Goal: Task Accomplishment & Management: Use online tool/utility

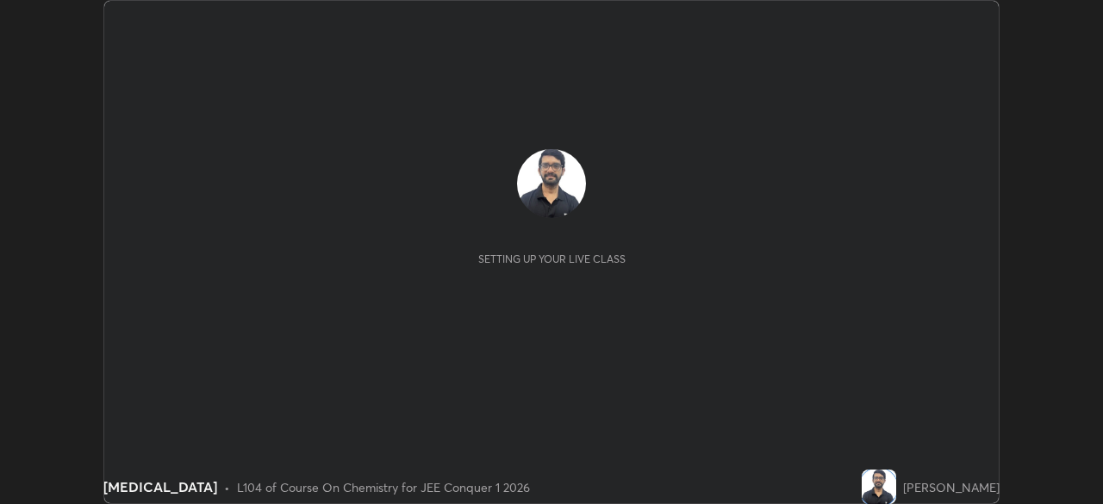
scroll to position [504, 1103]
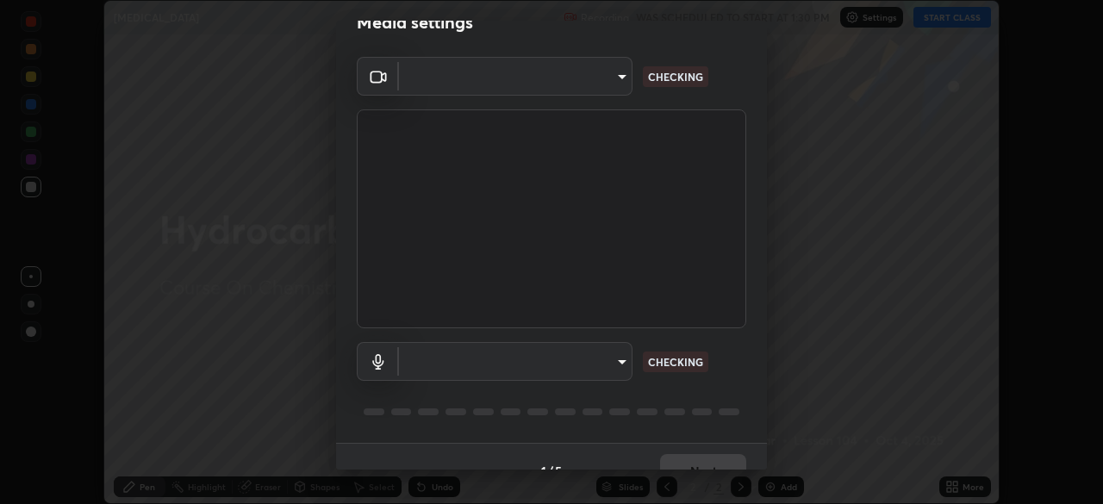
type input "58bb2390f23c468440353df0479802826a2cf34cec2d2474d9d64101ba3878b9"
type input "communications"
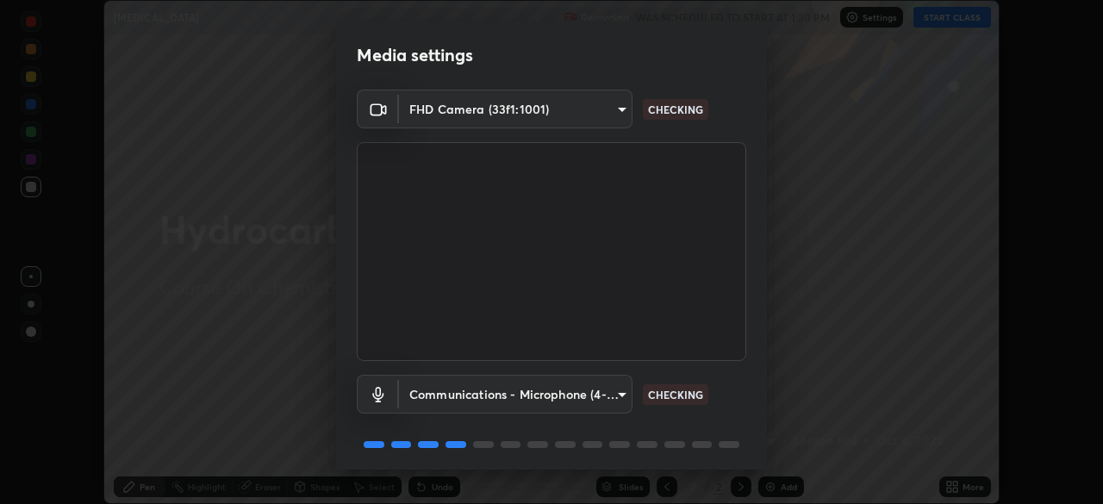
scroll to position [61, 0]
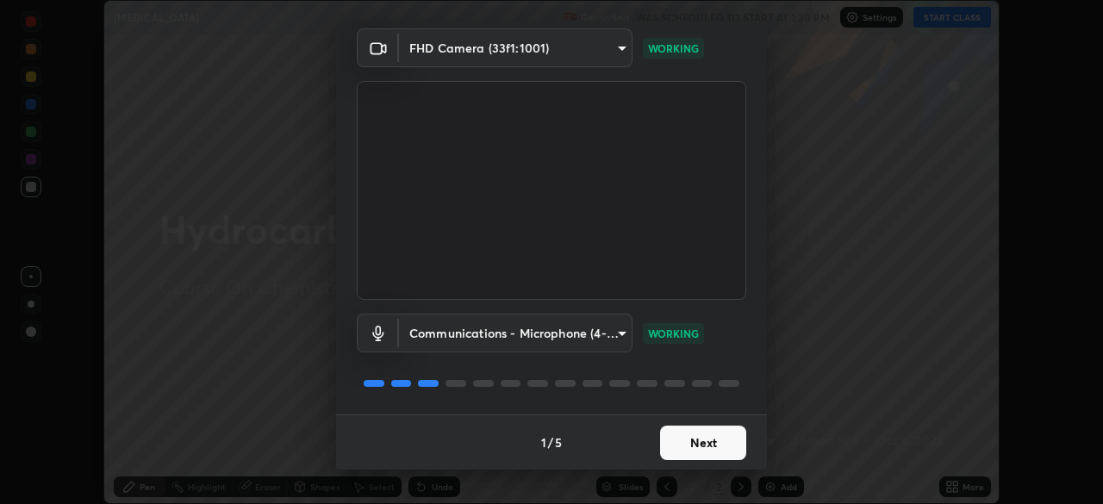
click at [717, 438] on button "Next" at bounding box center [703, 443] width 86 height 34
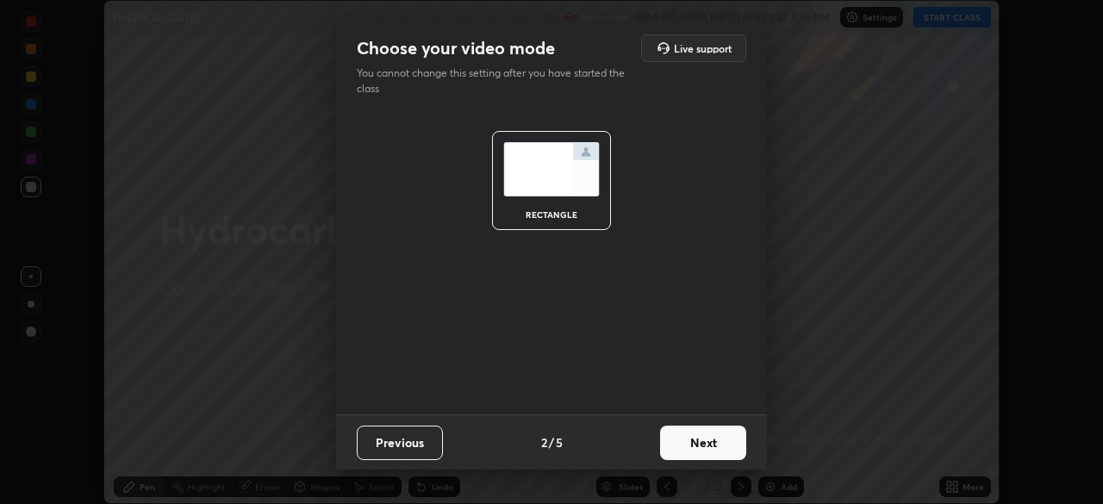
scroll to position [0, 0]
click at [722, 443] on button "Next" at bounding box center [703, 443] width 86 height 34
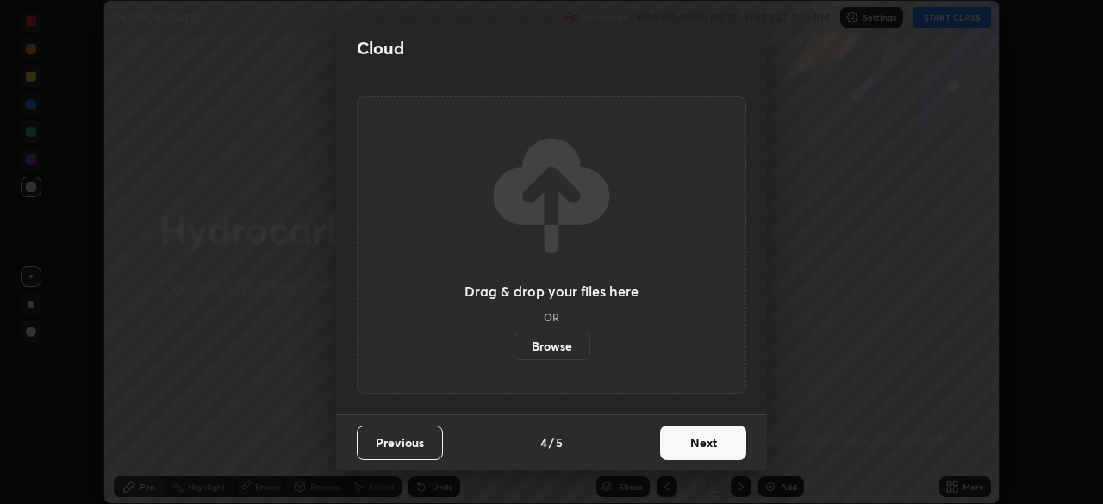
click at [715, 447] on button "Next" at bounding box center [703, 443] width 86 height 34
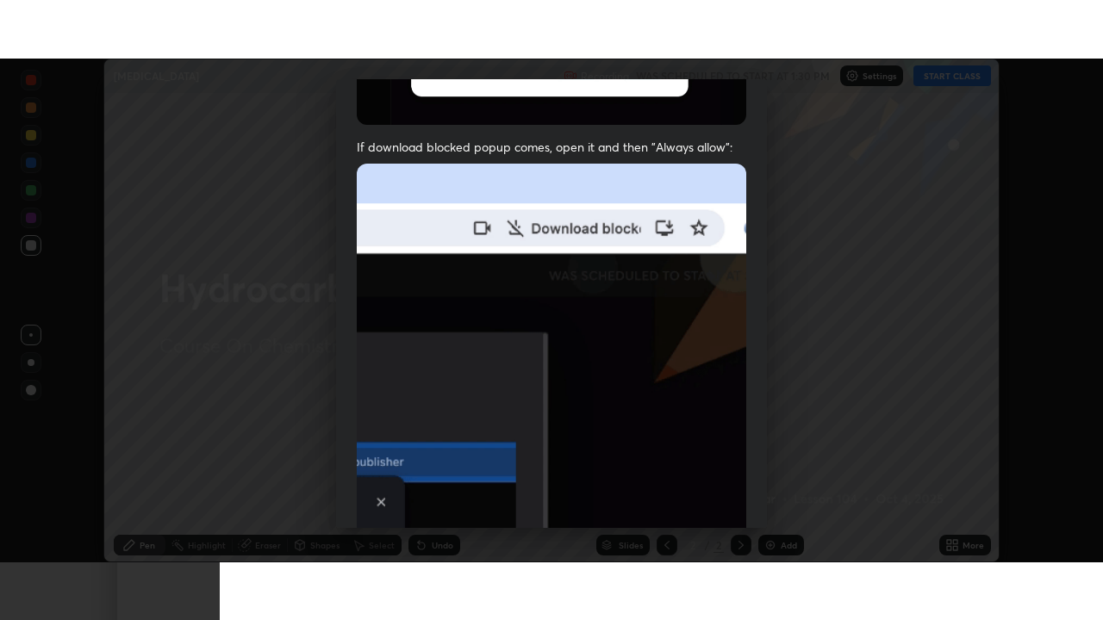
scroll to position [413, 0]
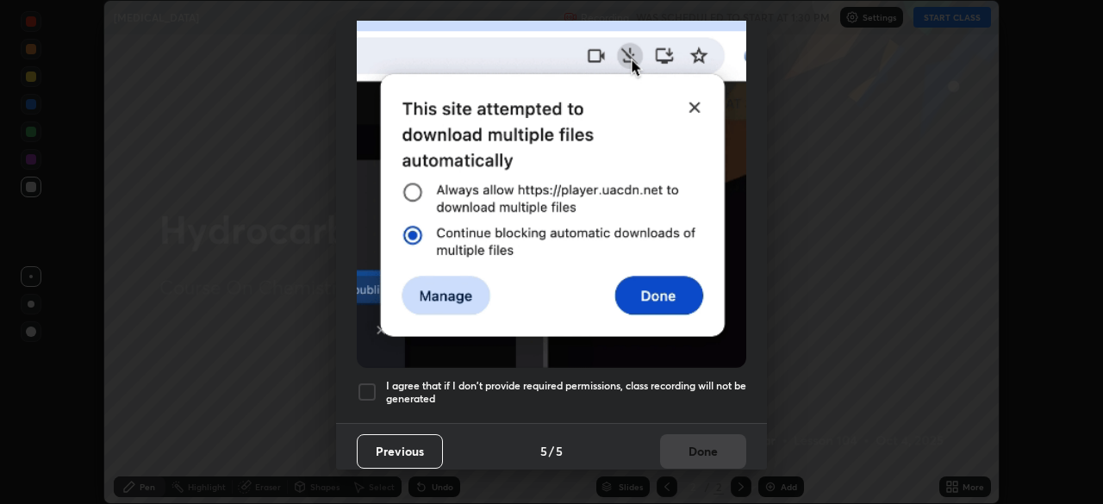
click at [366, 393] on div at bounding box center [367, 392] width 21 height 21
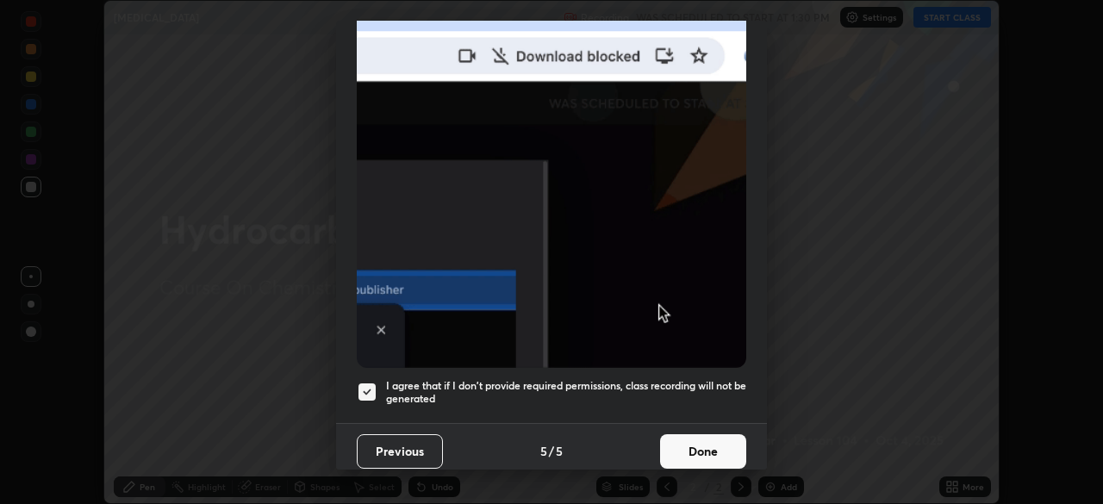
click at [697, 446] on button "Done" at bounding box center [703, 451] width 86 height 34
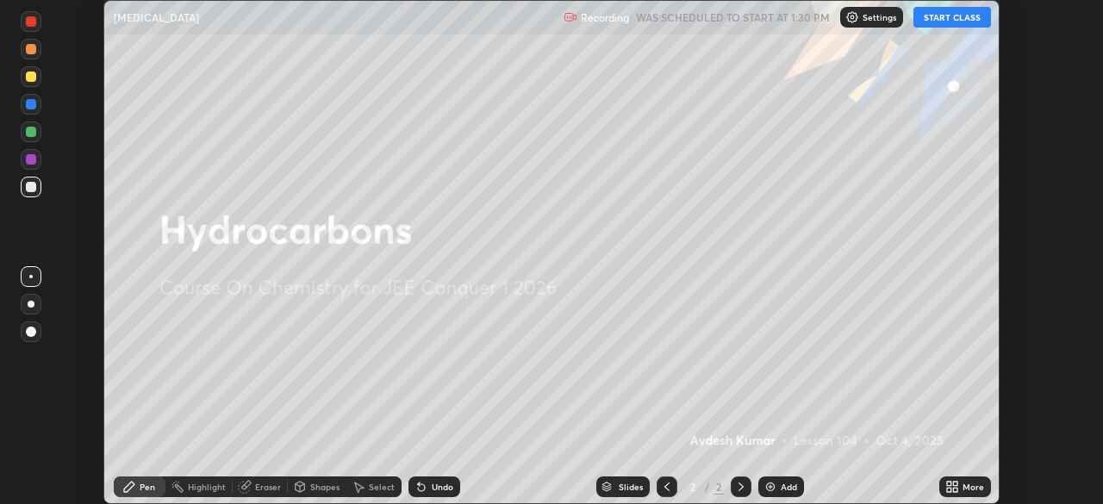
click at [953, 15] on button "START CLASS" at bounding box center [952, 17] width 78 height 21
click at [954, 489] on icon at bounding box center [955, 490] width 4 height 4
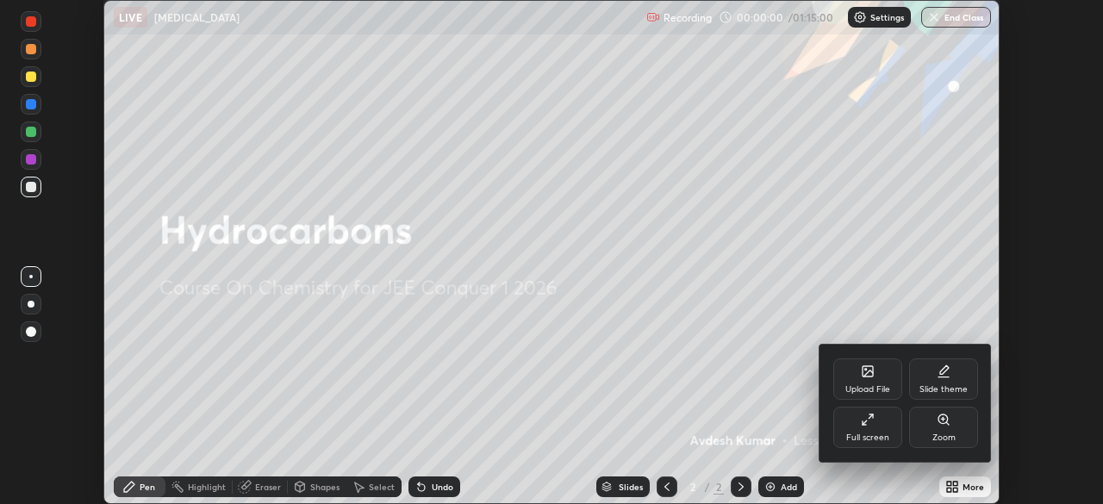
click at [857, 428] on div "Full screen" at bounding box center [867, 427] width 69 height 41
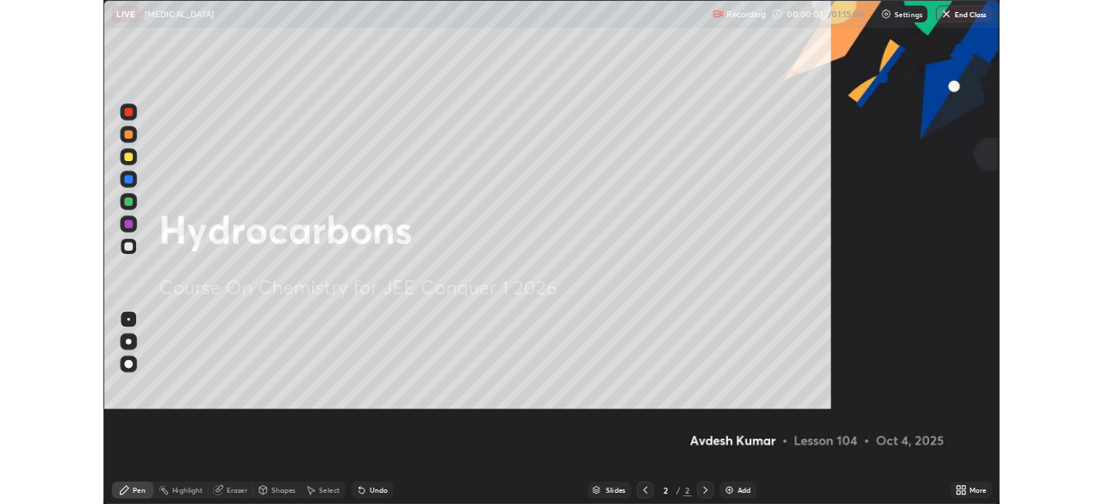
scroll to position [620, 1103]
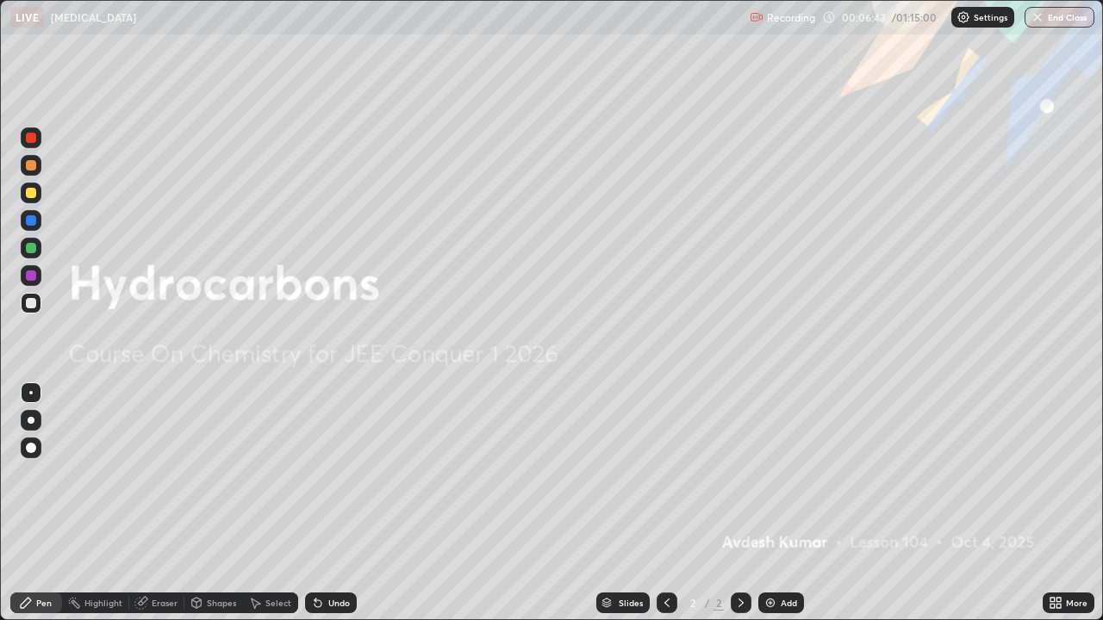
click at [778, 503] on div "Add" at bounding box center [781, 603] width 46 height 21
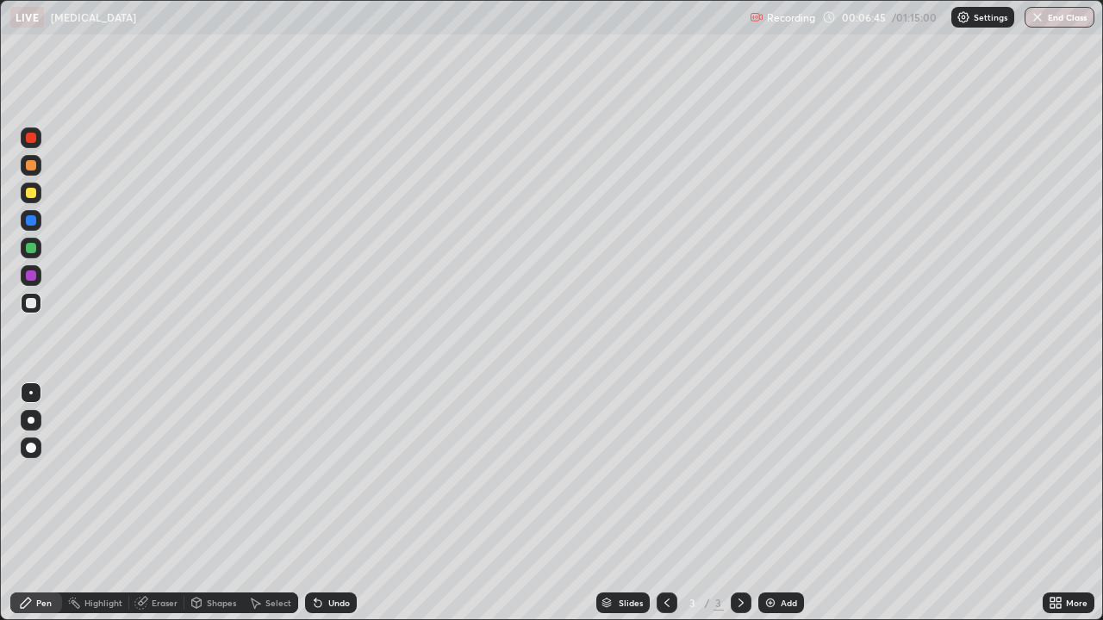
click at [31, 420] on div at bounding box center [31, 420] width 7 height 7
click at [33, 188] on div at bounding box center [31, 193] width 10 height 10
click at [21, 139] on div at bounding box center [31, 137] width 21 height 21
click at [325, 503] on div "Undo" at bounding box center [331, 603] width 52 height 21
click at [29, 251] on div at bounding box center [31, 248] width 10 height 10
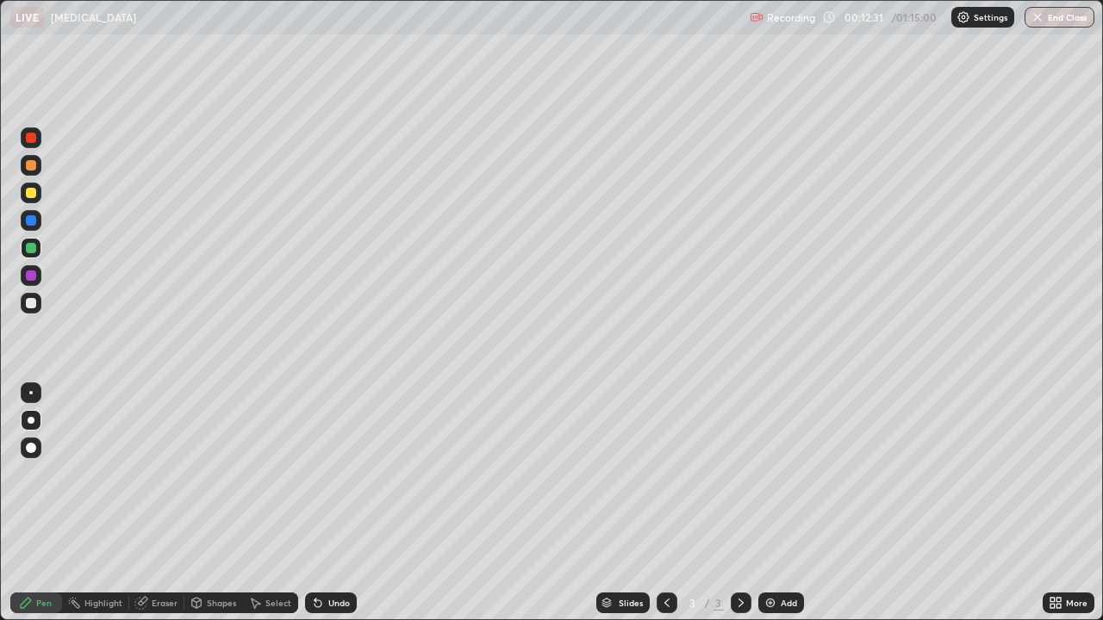
click at [318, 503] on icon at bounding box center [317, 603] width 7 height 7
click at [27, 274] on div at bounding box center [31, 275] width 10 height 10
click at [24, 311] on div at bounding box center [31, 303] width 21 height 21
click at [776, 503] on div "Add" at bounding box center [781, 603] width 46 height 21
click at [39, 194] on div at bounding box center [31, 193] width 21 height 21
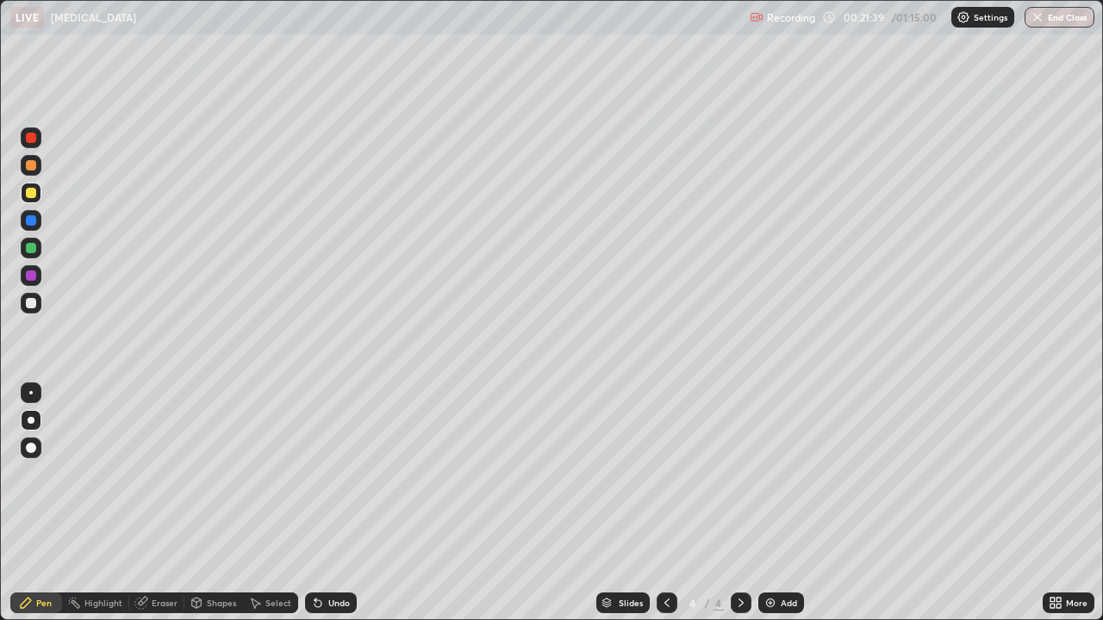
click at [27, 306] on div at bounding box center [31, 303] width 10 height 10
click at [326, 503] on div "Undo" at bounding box center [331, 603] width 52 height 21
click at [328, 503] on div "Undo" at bounding box center [331, 603] width 52 height 21
click at [34, 307] on div at bounding box center [31, 303] width 10 height 10
click at [781, 503] on div "Add" at bounding box center [788, 603] width 16 height 9
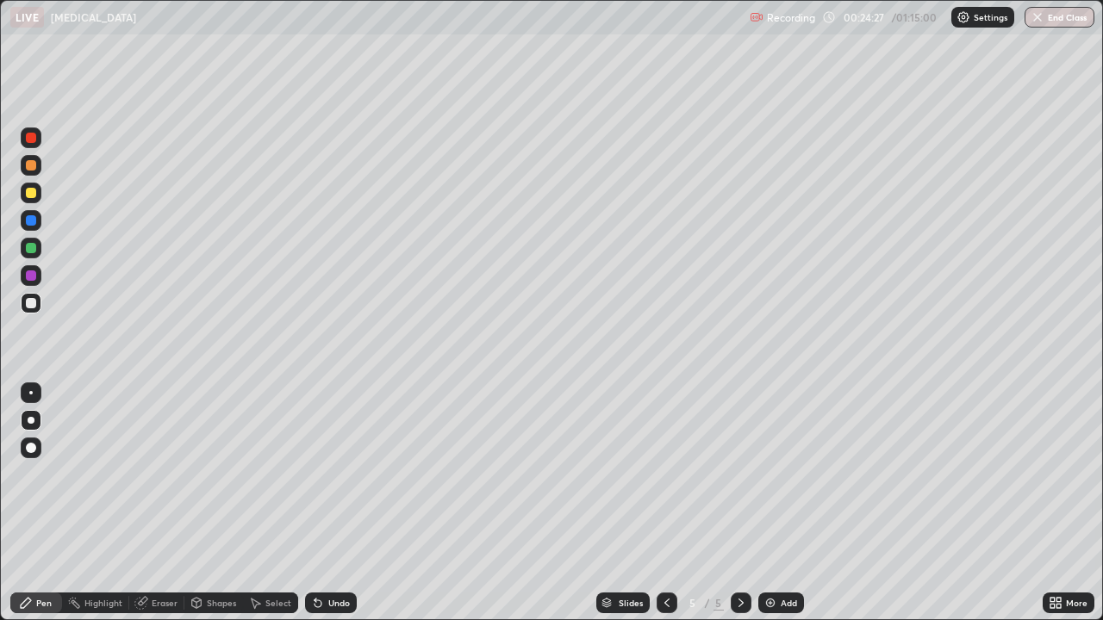
click at [314, 503] on icon at bounding box center [315, 600] width 2 height 2
click at [315, 503] on icon at bounding box center [317, 603] width 7 height 7
click at [335, 503] on div "Undo" at bounding box center [331, 603] width 52 height 21
click at [337, 503] on div "Undo" at bounding box center [331, 603] width 52 height 21
click at [152, 503] on div "Eraser" at bounding box center [165, 603] width 26 height 9
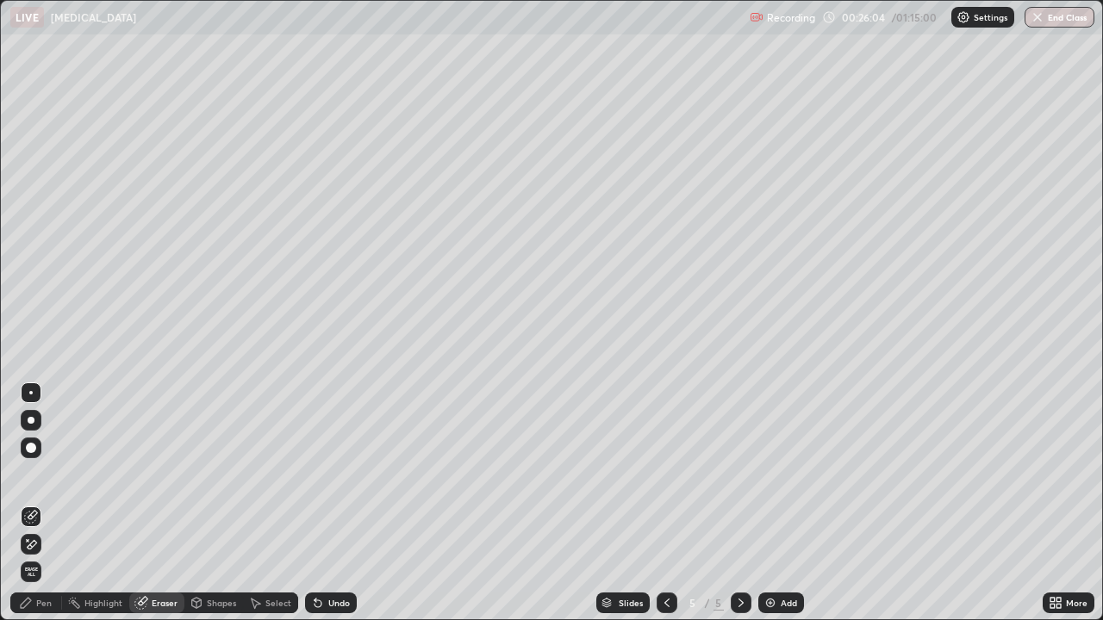
click at [45, 503] on div "Pen" at bounding box center [44, 603] width 16 height 9
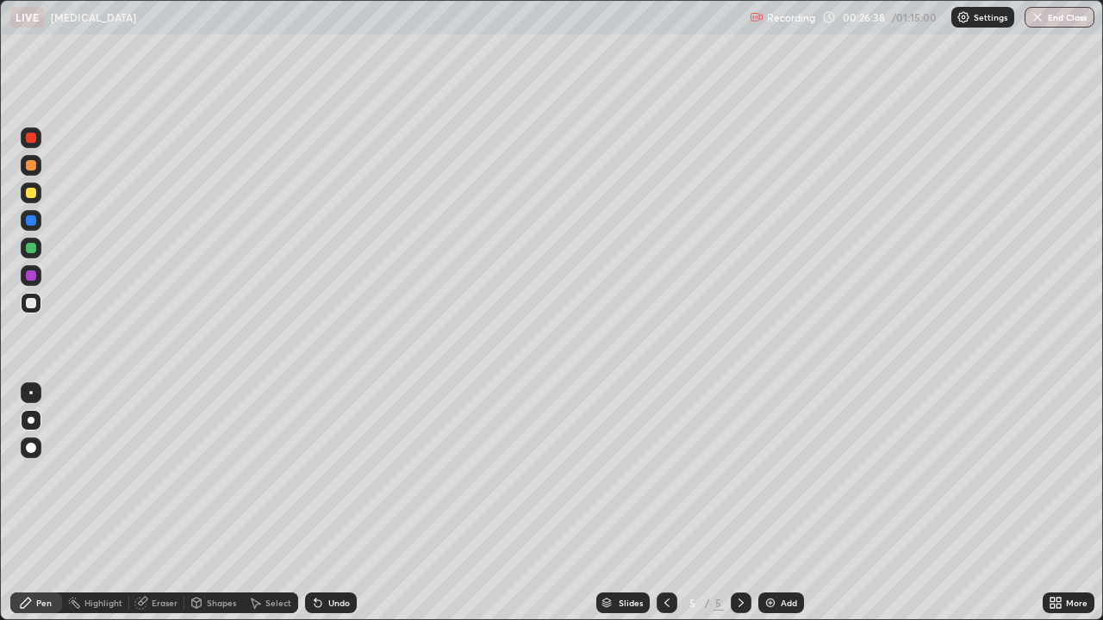
click at [34, 196] on div at bounding box center [31, 193] width 10 height 10
click at [331, 503] on div "Undo" at bounding box center [339, 603] width 22 height 9
click at [328, 503] on div "Undo" at bounding box center [339, 603] width 22 height 9
click at [34, 142] on div at bounding box center [31, 138] width 10 height 10
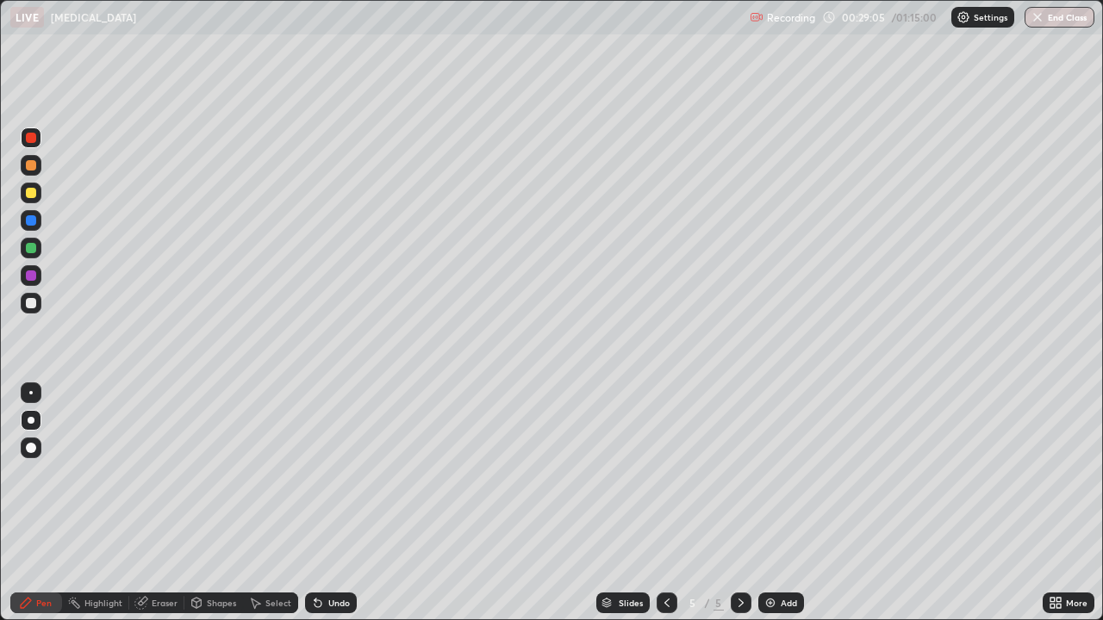
click at [31, 249] on div at bounding box center [31, 248] width 10 height 10
click at [31, 135] on div at bounding box center [31, 138] width 10 height 10
click at [324, 503] on div "Undo" at bounding box center [331, 603] width 52 height 21
click at [315, 503] on icon at bounding box center [317, 603] width 7 height 7
click at [330, 503] on div "Undo" at bounding box center [339, 603] width 22 height 9
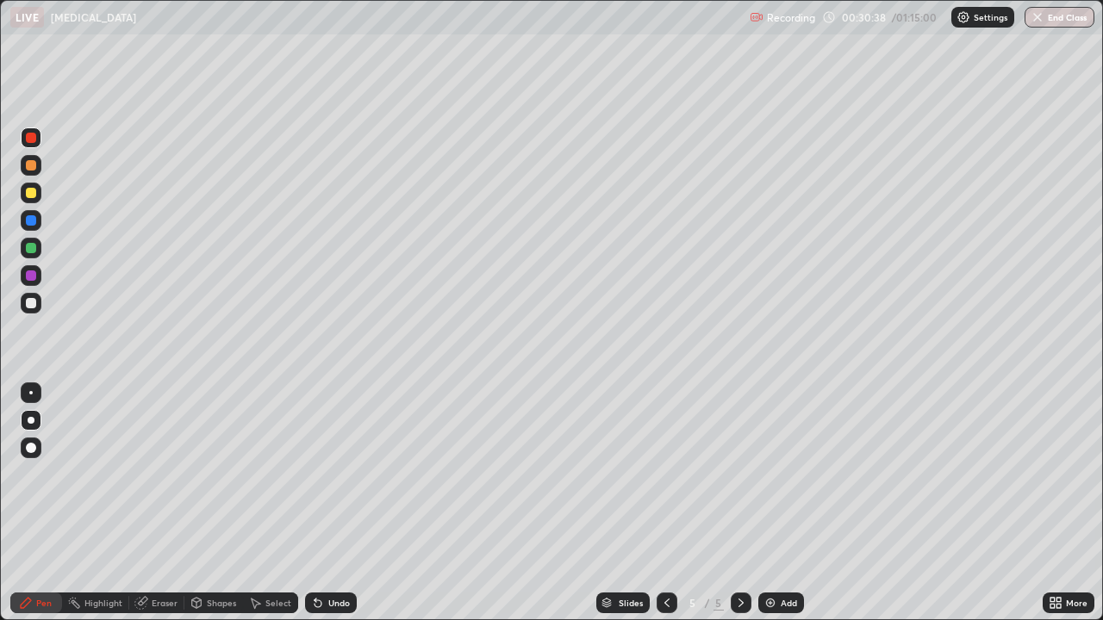
click at [33, 274] on div at bounding box center [31, 275] width 10 height 10
click at [325, 503] on div "Undo" at bounding box center [331, 603] width 52 height 21
click at [778, 503] on div "Add" at bounding box center [781, 603] width 46 height 21
click at [665, 503] on icon at bounding box center [667, 603] width 14 height 14
click at [739, 503] on icon at bounding box center [741, 603] width 14 height 14
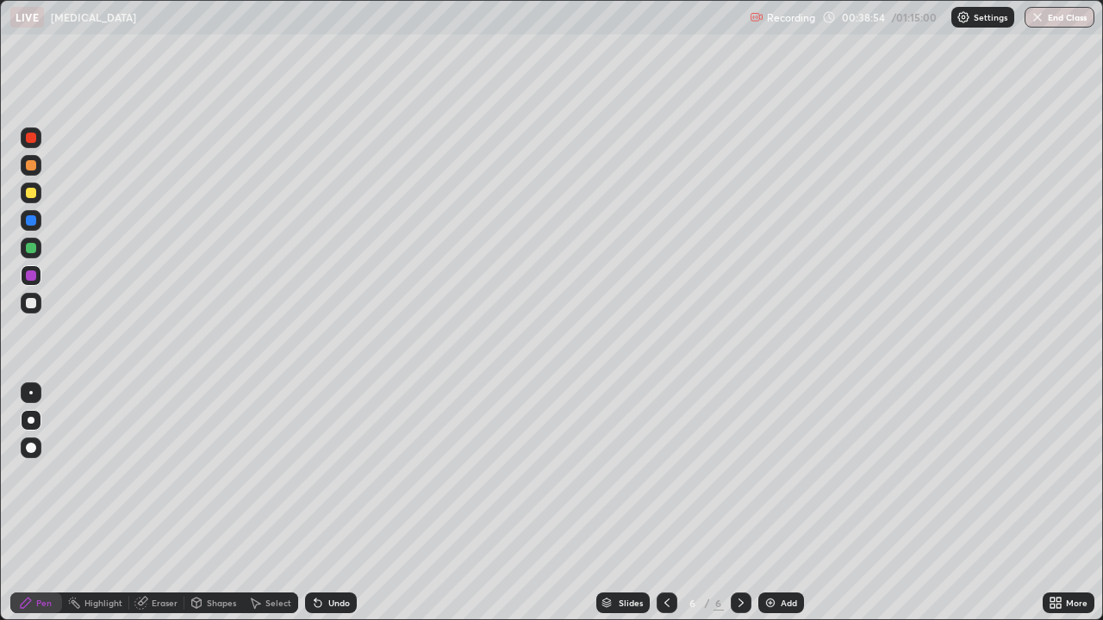
click at [29, 307] on div at bounding box center [31, 303] width 10 height 10
click at [332, 503] on div "Undo" at bounding box center [339, 603] width 22 height 9
click at [328, 503] on div "Undo" at bounding box center [339, 603] width 22 height 9
click at [39, 196] on div at bounding box center [31, 193] width 21 height 21
click at [38, 307] on div at bounding box center [31, 303] width 21 height 21
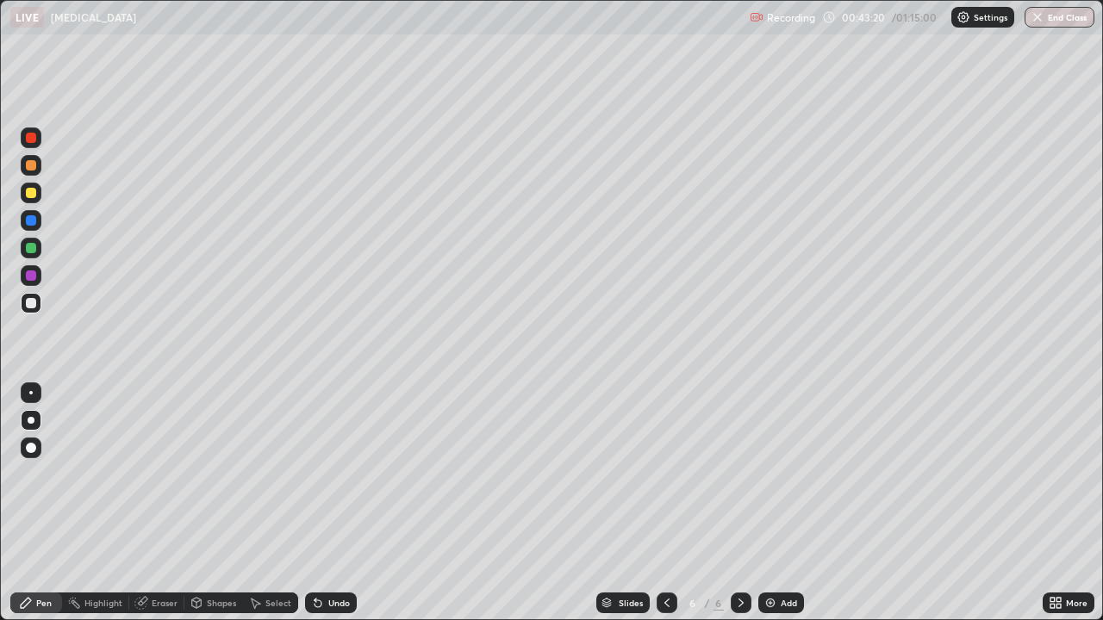
click at [33, 197] on div at bounding box center [31, 193] width 10 height 10
click at [320, 503] on icon at bounding box center [318, 603] width 14 height 14
click at [322, 503] on div "Undo" at bounding box center [331, 603] width 52 height 21
click at [34, 298] on div at bounding box center [31, 303] width 21 height 21
click at [324, 503] on div "Undo" at bounding box center [331, 603] width 52 height 21
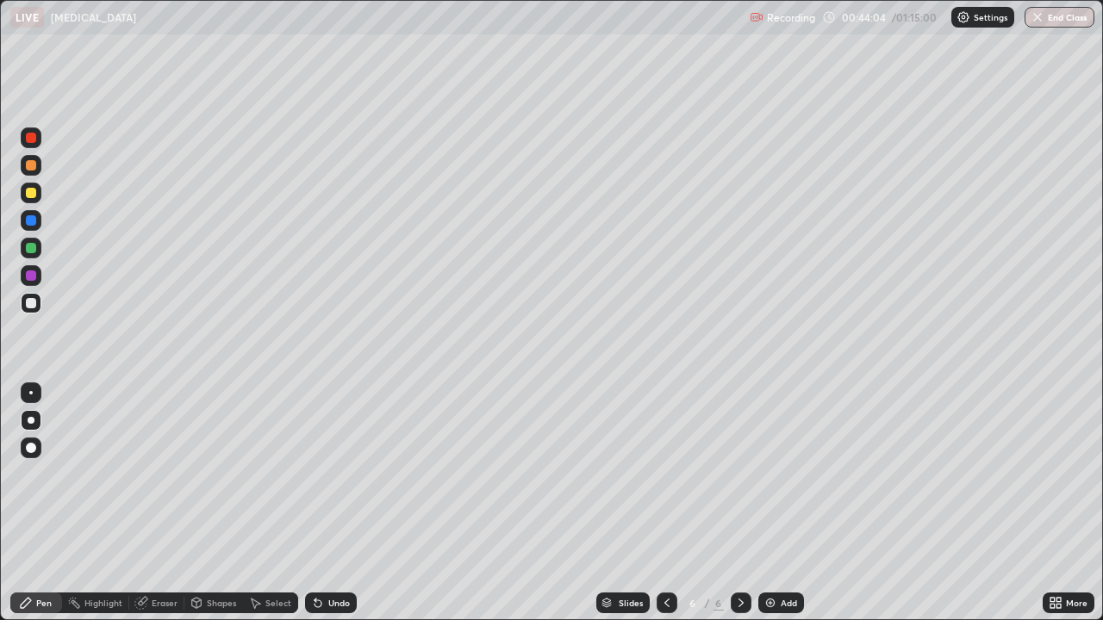
click at [325, 503] on div "Undo" at bounding box center [331, 603] width 52 height 21
click at [31, 193] on div at bounding box center [31, 193] width 10 height 10
click at [34, 310] on div at bounding box center [31, 303] width 21 height 21
click at [34, 194] on div at bounding box center [31, 193] width 10 height 10
click at [32, 303] on div at bounding box center [31, 303] width 10 height 10
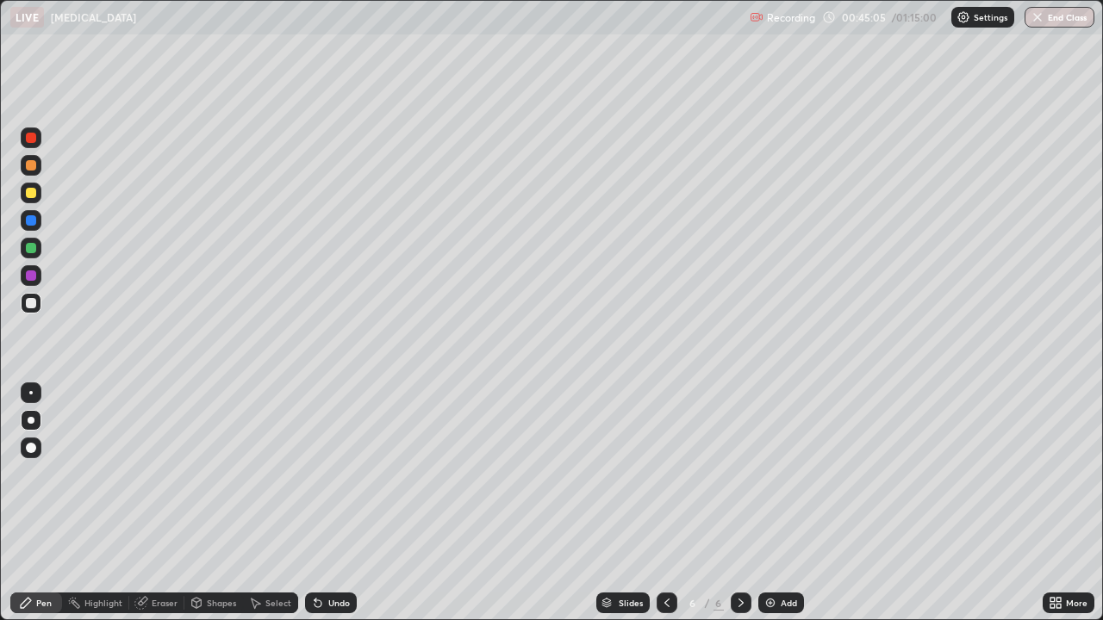
click at [337, 503] on div "Undo" at bounding box center [339, 603] width 22 height 9
click at [32, 225] on div at bounding box center [31, 220] width 10 height 10
click at [28, 303] on div at bounding box center [31, 303] width 10 height 10
click at [768, 503] on img at bounding box center [770, 603] width 14 height 14
click at [329, 503] on div "Undo" at bounding box center [339, 603] width 22 height 9
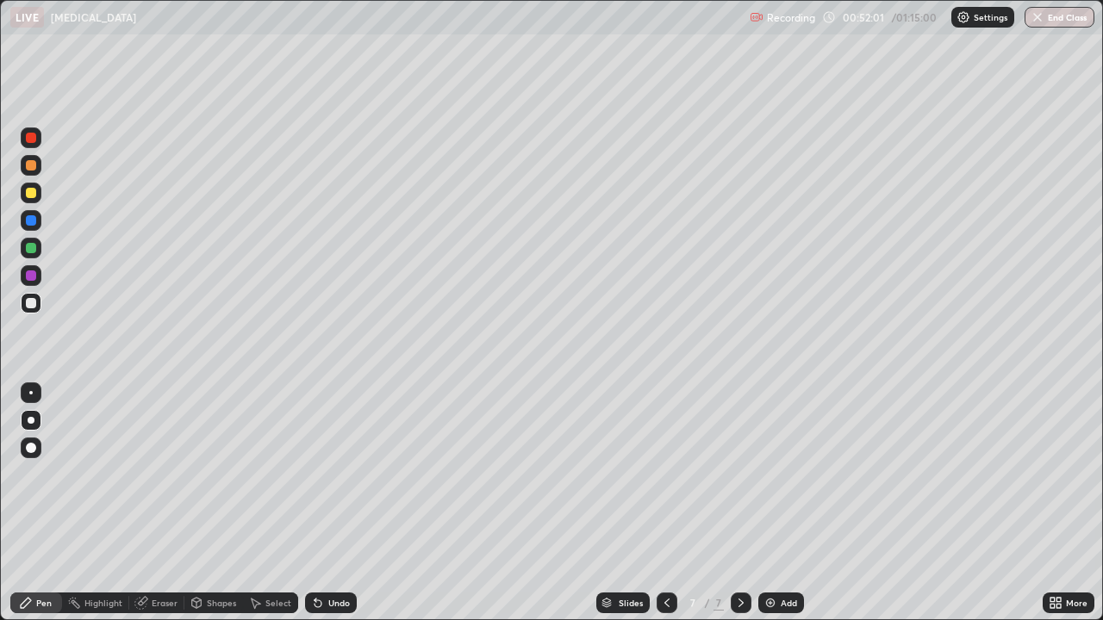
click at [34, 195] on div at bounding box center [31, 193] width 10 height 10
click at [34, 304] on div at bounding box center [31, 303] width 10 height 10
click at [33, 195] on div at bounding box center [31, 193] width 10 height 10
click at [31, 304] on div at bounding box center [31, 303] width 10 height 10
click at [336, 503] on div "Undo" at bounding box center [339, 603] width 22 height 9
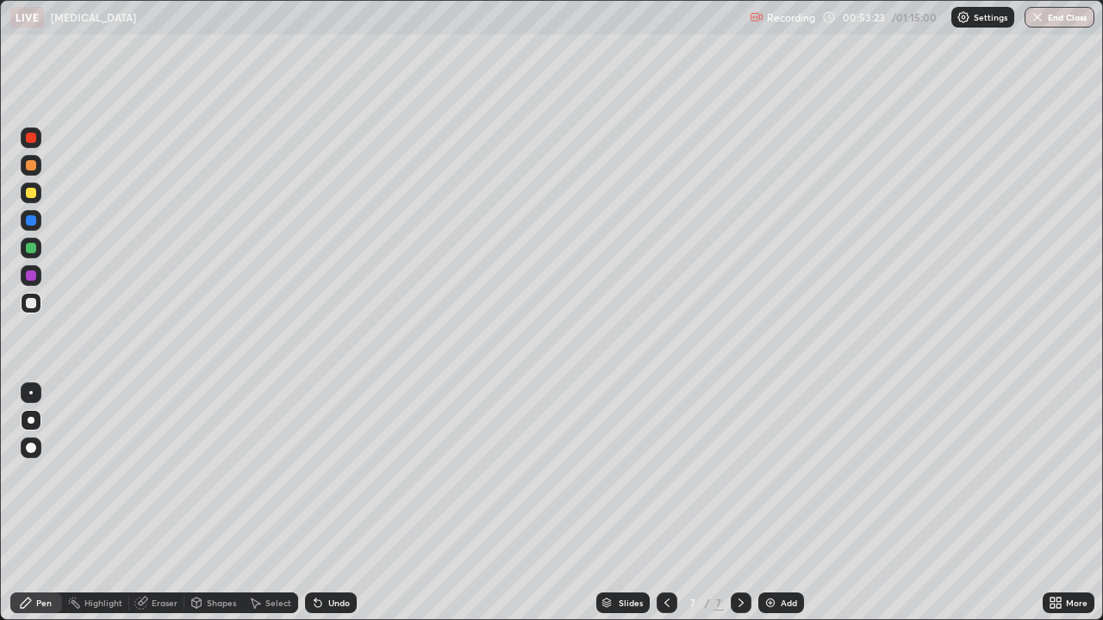
click at [28, 202] on div at bounding box center [31, 193] width 21 height 21
click at [35, 248] on div at bounding box center [31, 248] width 10 height 10
click at [322, 503] on div "Undo" at bounding box center [331, 603] width 52 height 21
click at [320, 503] on icon at bounding box center [318, 603] width 14 height 14
click at [314, 503] on icon at bounding box center [315, 600] width 2 height 2
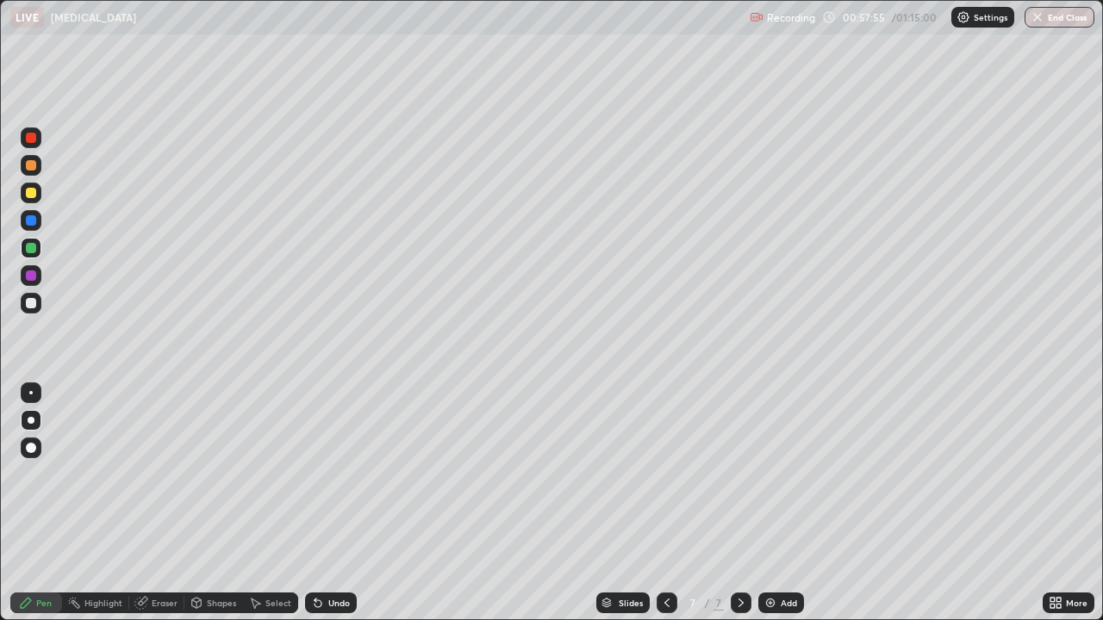
click at [33, 312] on div at bounding box center [31, 303] width 21 height 21
click at [784, 503] on div "Add" at bounding box center [781, 603] width 46 height 21
click at [327, 503] on div "Undo" at bounding box center [331, 603] width 52 height 21
click at [322, 503] on div "Undo" at bounding box center [331, 603] width 52 height 21
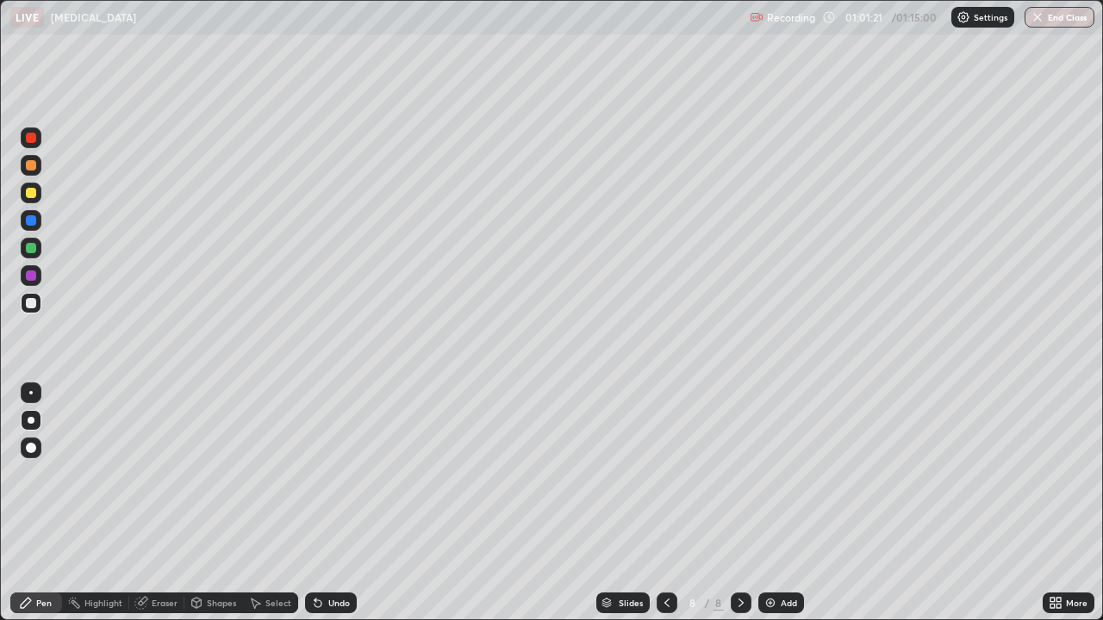
click at [314, 503] on icon at bounding box center [315, 600] width 2 height 2
click at [328, 503] on div "Undo" at bounding box center [339, 603] width 22 height 9
click at [314, 503] on icon at bounding box center [315, 600] width 2 height 2
click at [35, 195] on div at bounding box center [31, 193] width 10 height 10
click at [28, 306] on div at bounding box center [31, 303] width 10 height 10
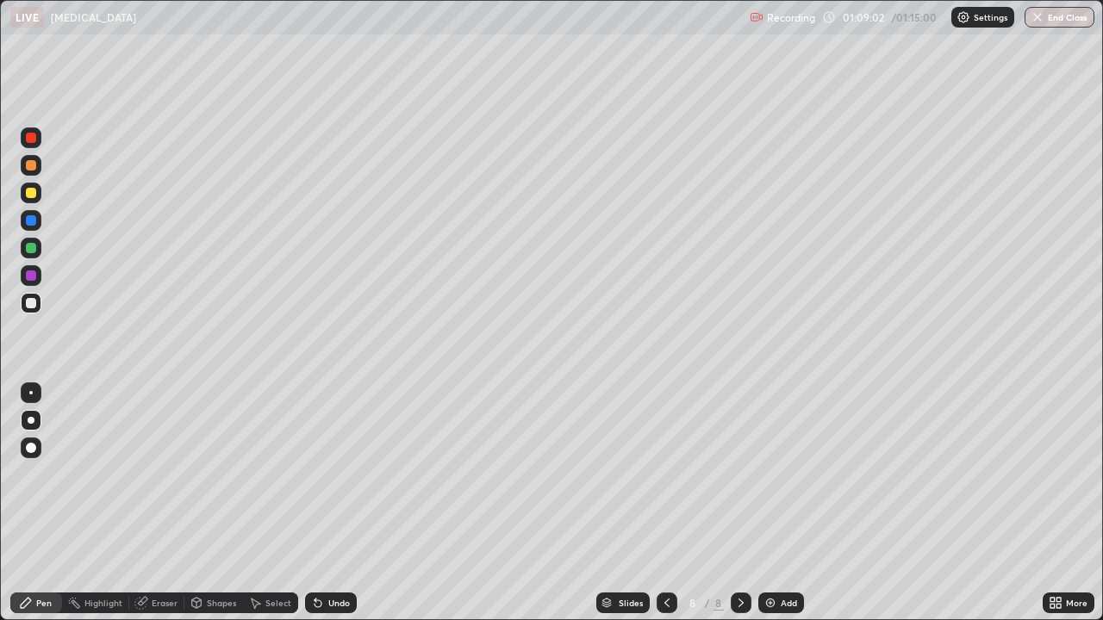
click at [764, 503] on img at bounding box center [770, 603] width 14 height 14
click at [34, 201] on div at bounding box center [31, 193] width 21 height 21
click at [29, 306] on div at bounding box center [31, 303] width 10 height 10
click at [314, 503] on icon at bounding box center [315, 600] width 2 height 2
click at [32, 193] on div at bounding box center [31, 193] width 10 height 10
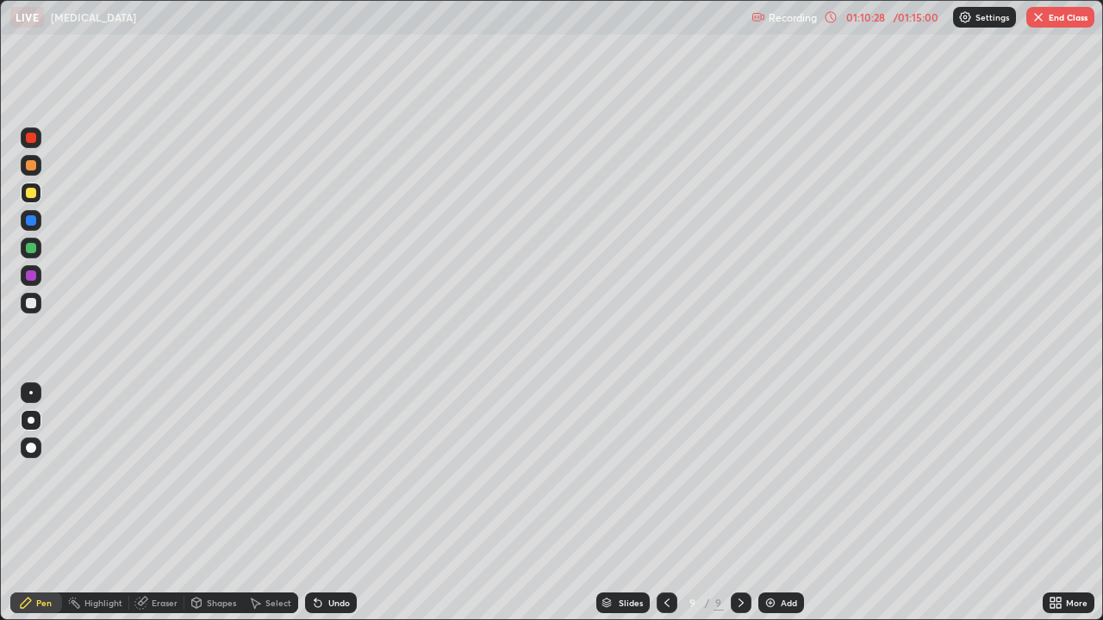
click at [328, 503] on div "Undo" at bounding box center [339, 603] width 22 height 9
click at [30, 302] on div at bounding box center [31, 303] width 10 height 10
click at [338, 503] on div "Undo" at bounding box center [331, 603] width 52 height 21
click at [662, 503] on icon at bounding box center [667, 603] width 14 height 14
click at [739, 503] on icon at bounding box center [741, 603] width 14 height 14
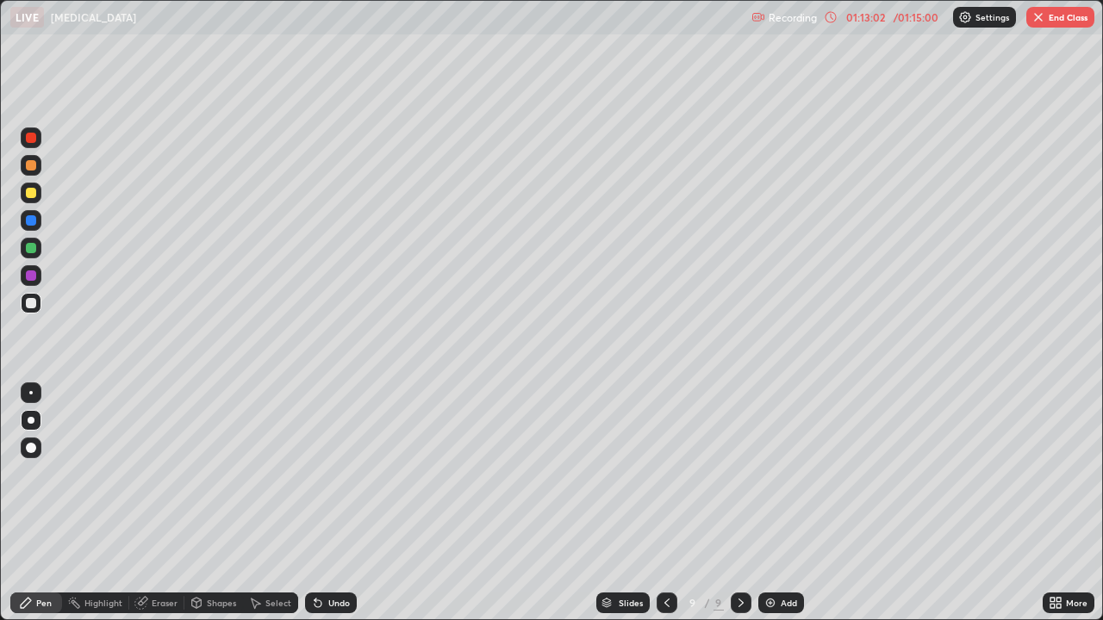
click at [1073, 19] on button "End Class" at bounding box center [1060, 17] width 68 height 21
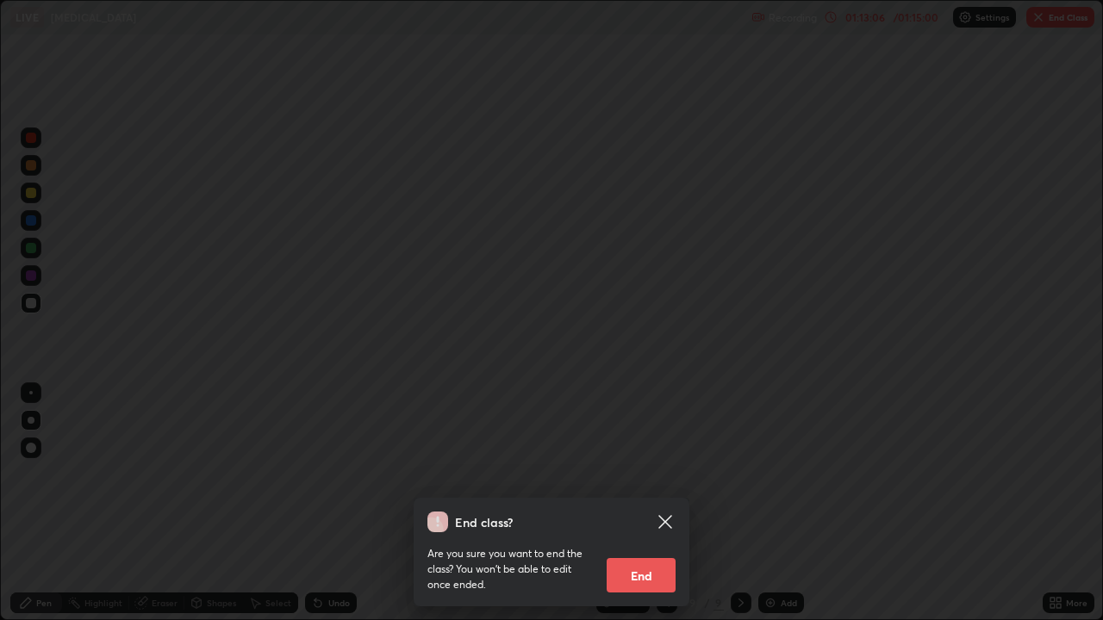
click at [649, 503] on button "End" at bounding box center [640, 575] width 69 height 34
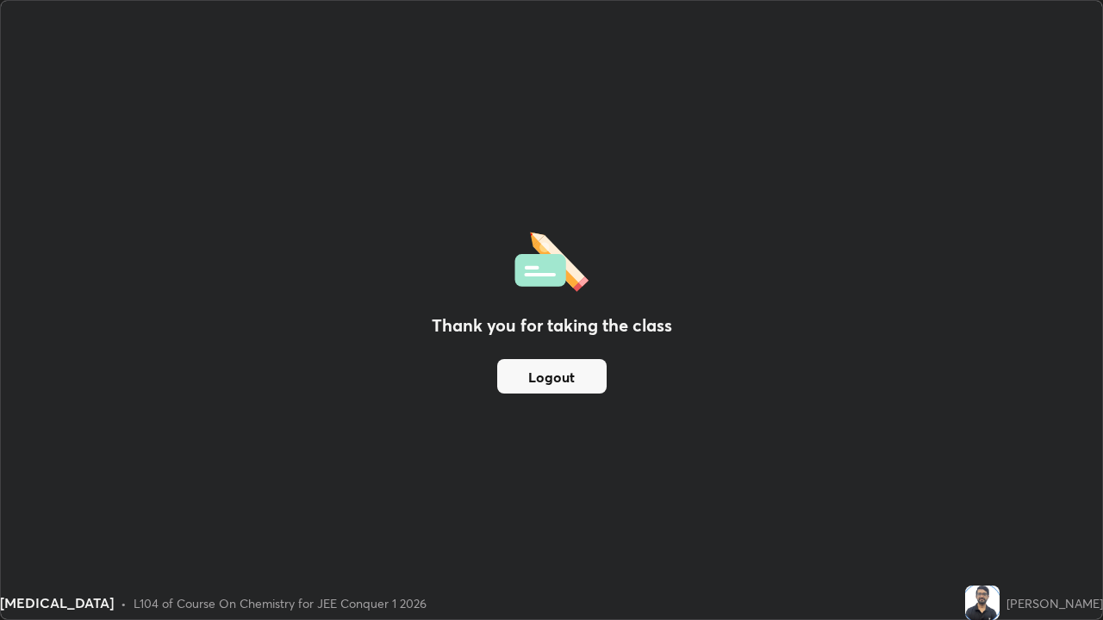
click at [543, 370] on button "Logout" at bounding box center [551, 376] width 109 height 34
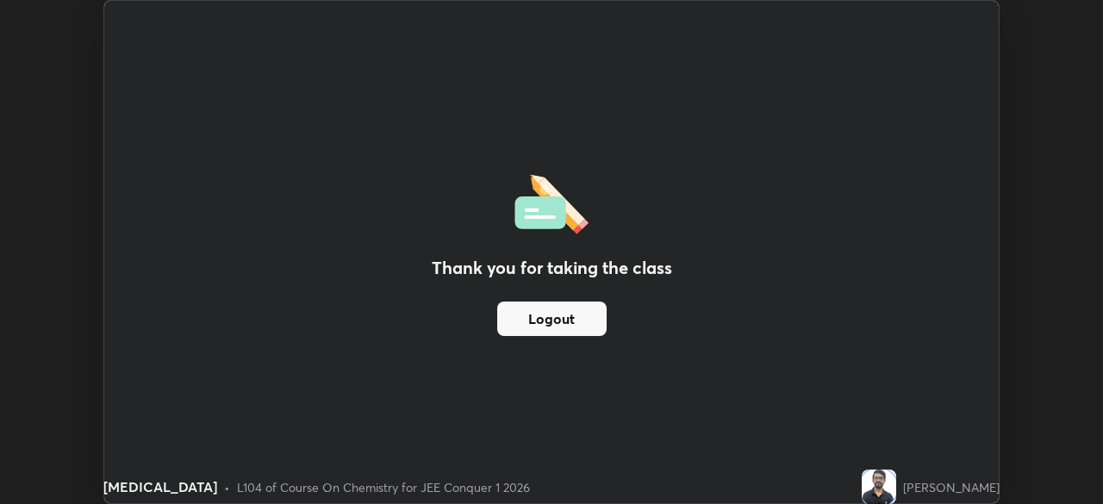
scroll to position [85636, 85038]
